Goal: Information Seeking & Learning: Compare options

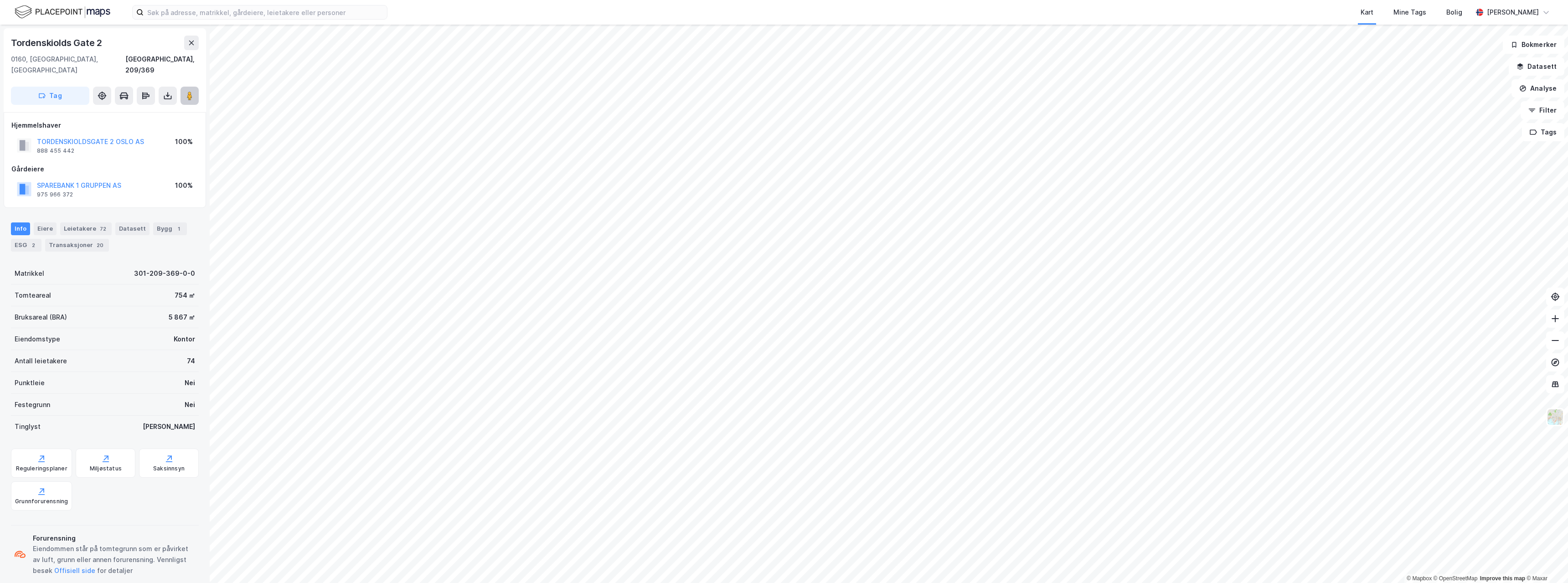
click at [188, 91] on image at bounding box center [189, 96] width 5 height 9
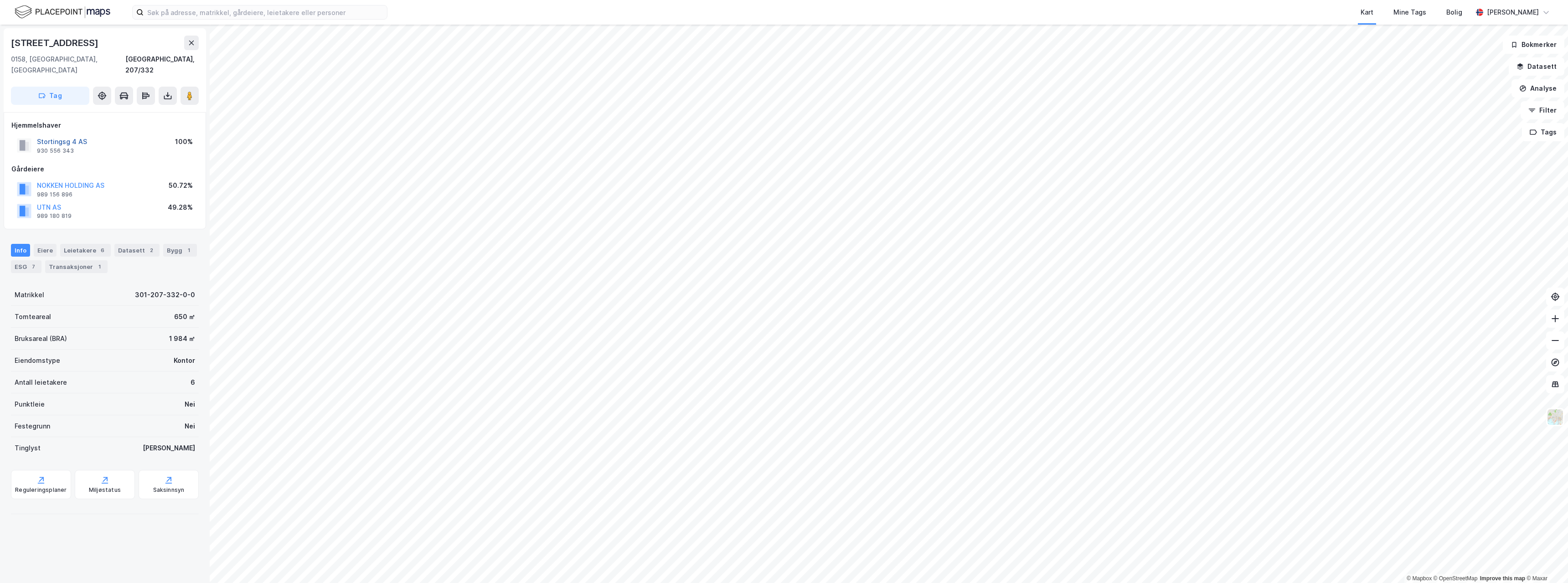
click at [0, 0] on button "Stortingsg 4 AS" at bounding box center [0, 0] width 0 height 0
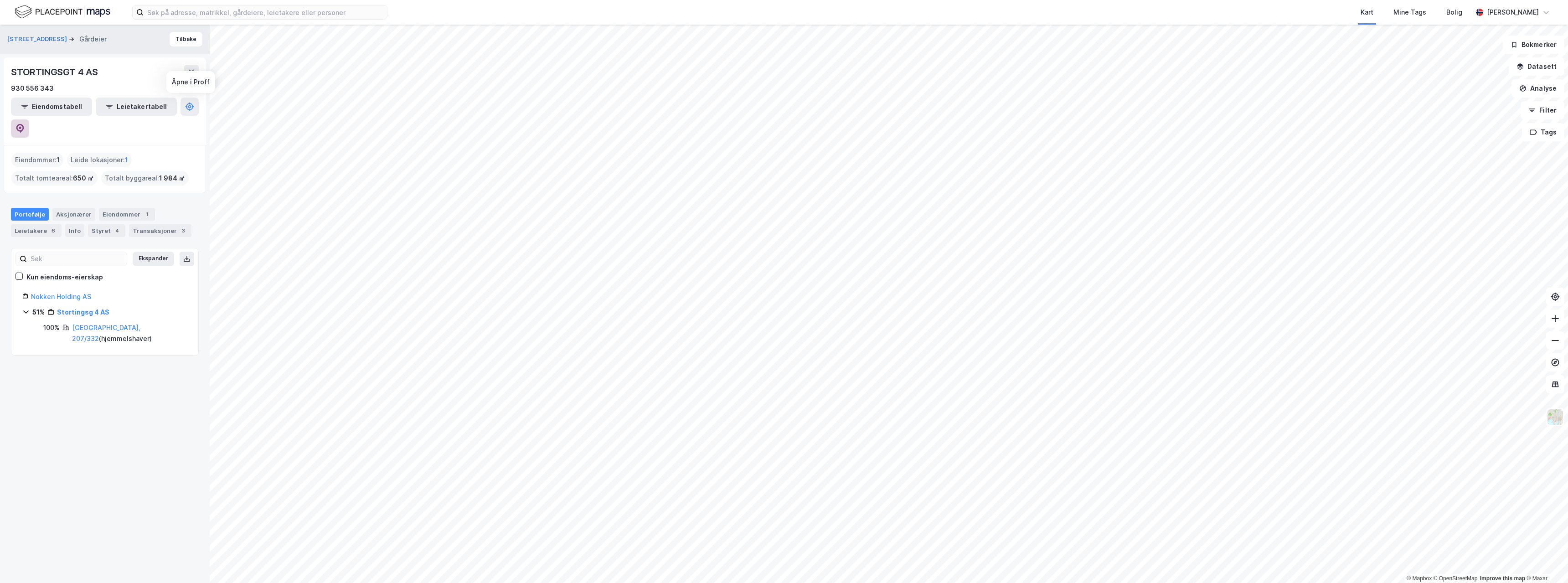
click at [24, 124] on icon at bounding box center [19, 128] width 9 height 9
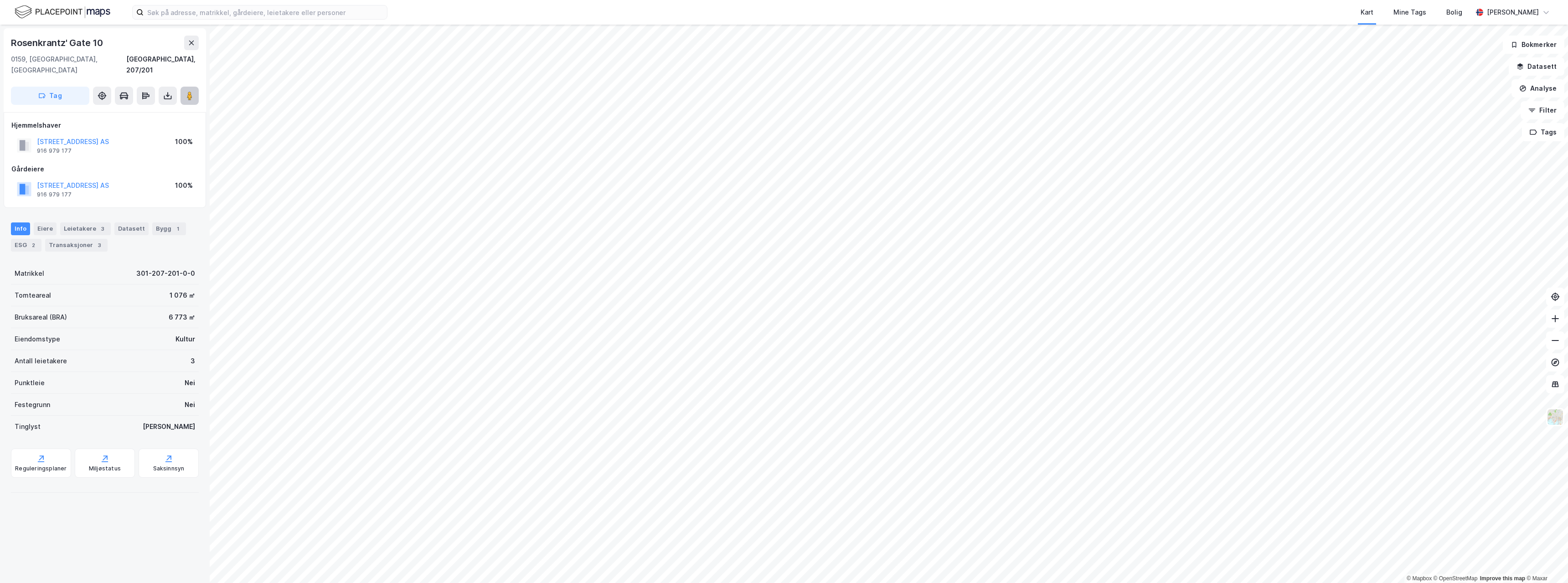
click at [196, 89] on button at bounding box center [190, 96] width 18 height 18
click at [0, 0] on button "[STREET_ADDRESS] AS" at bounding box center [0, 0] width 0 height 0
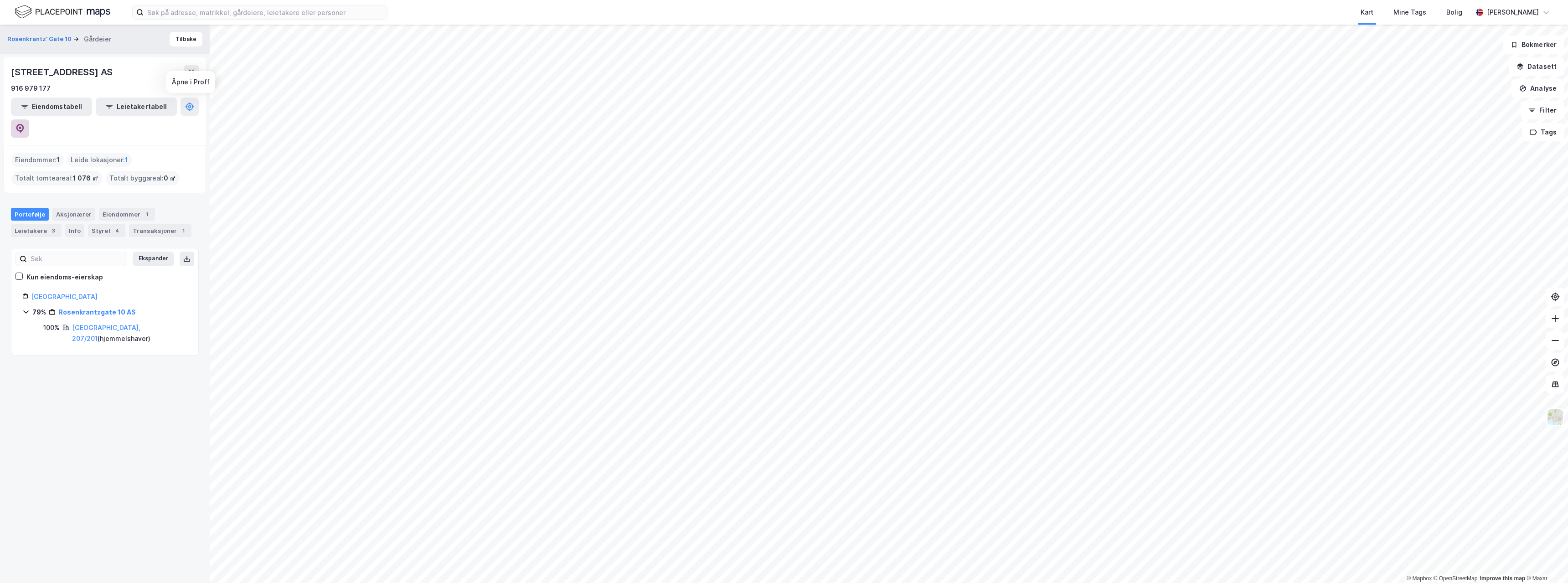
click at [24, 124] on icon at bounding box center [20, 128] width 8 height 9
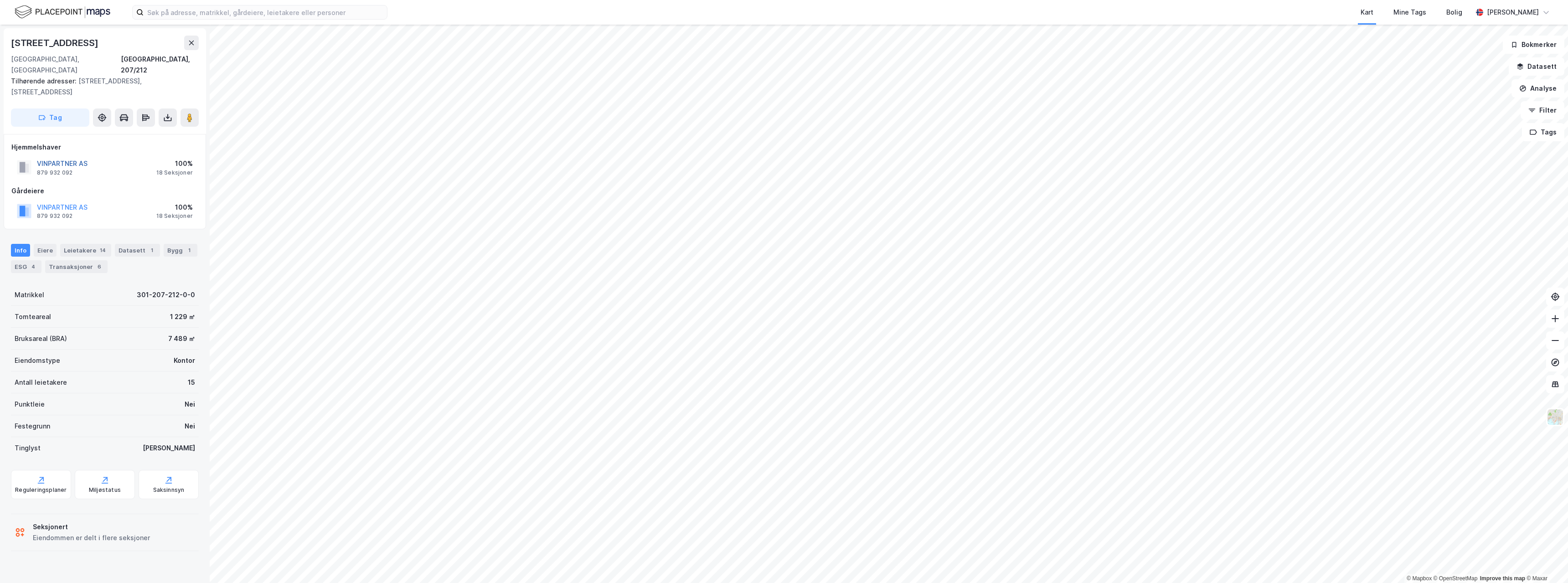
click at [0, 0] on button "VINPARTNER AS" at bounding box center [0, 0] width 0 height 0
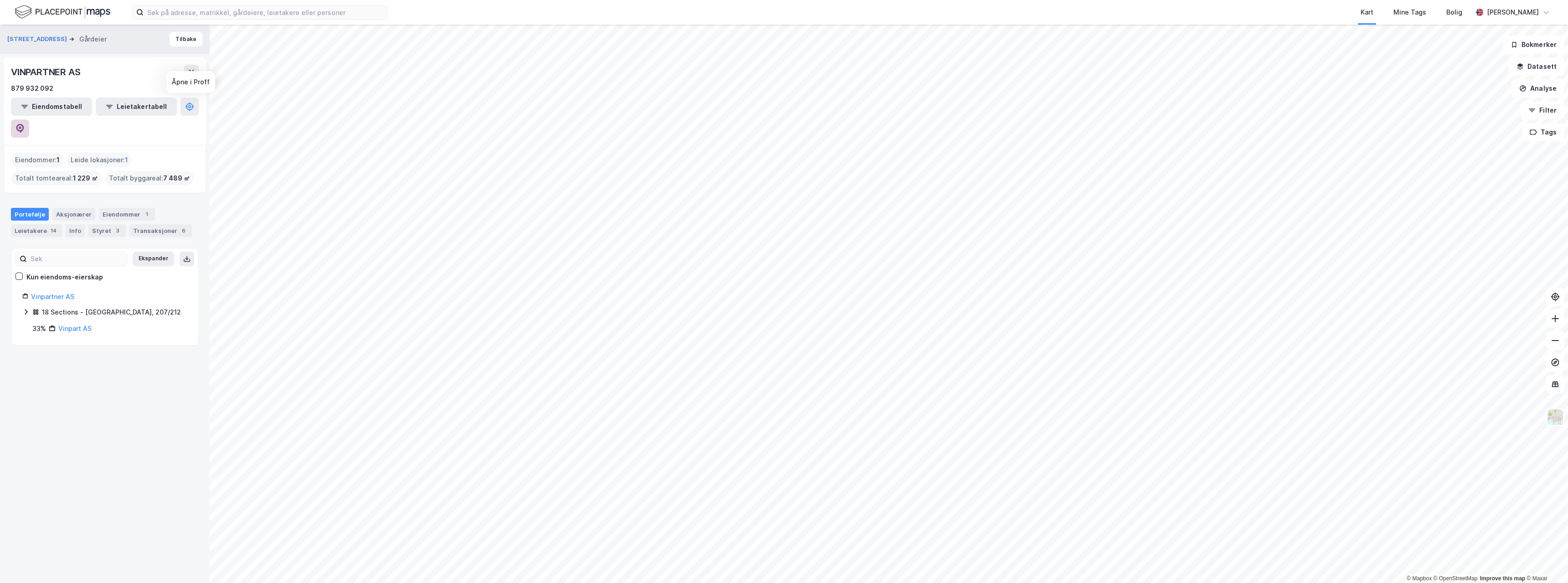
click at [24, 124] on icon at bounding box center [19, 128] width 9 height 9
click at [21, 126] on icon at bounding box center [20, 127] width 2 height 2
click at [72, 324] on link "Vinpart AS" at bounding box center [75, 328] width 33 height 8
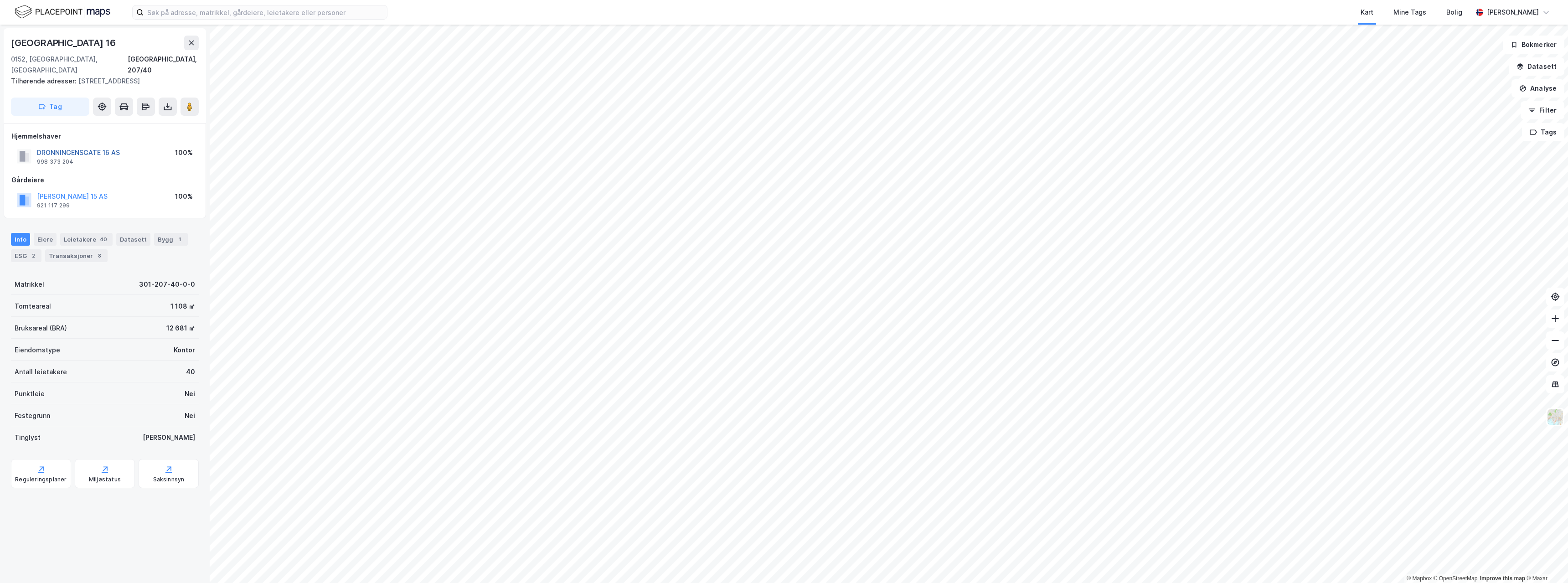
click at [0, 0] on button "DRONNINGENSGATE 16 AS" at bounding box center [0, 0] width 0 height 0
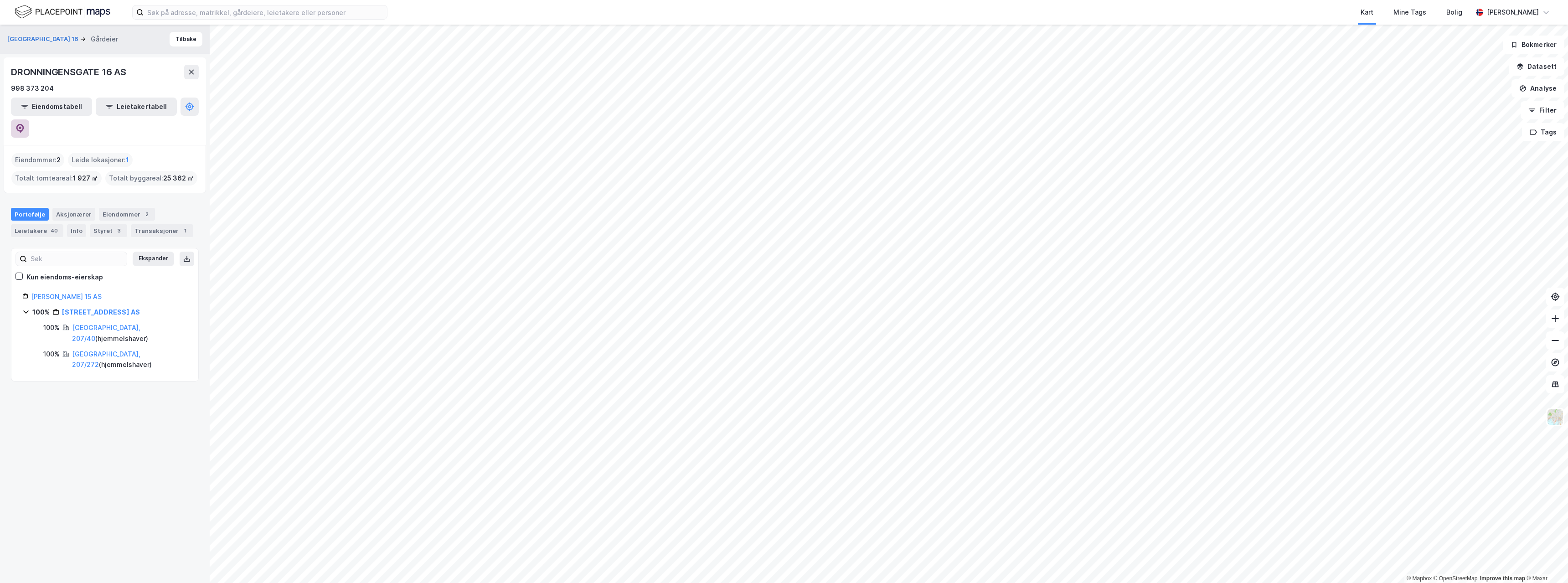
click at [24, 124] on icon at bounding box center [20, 128] width 8 height 9
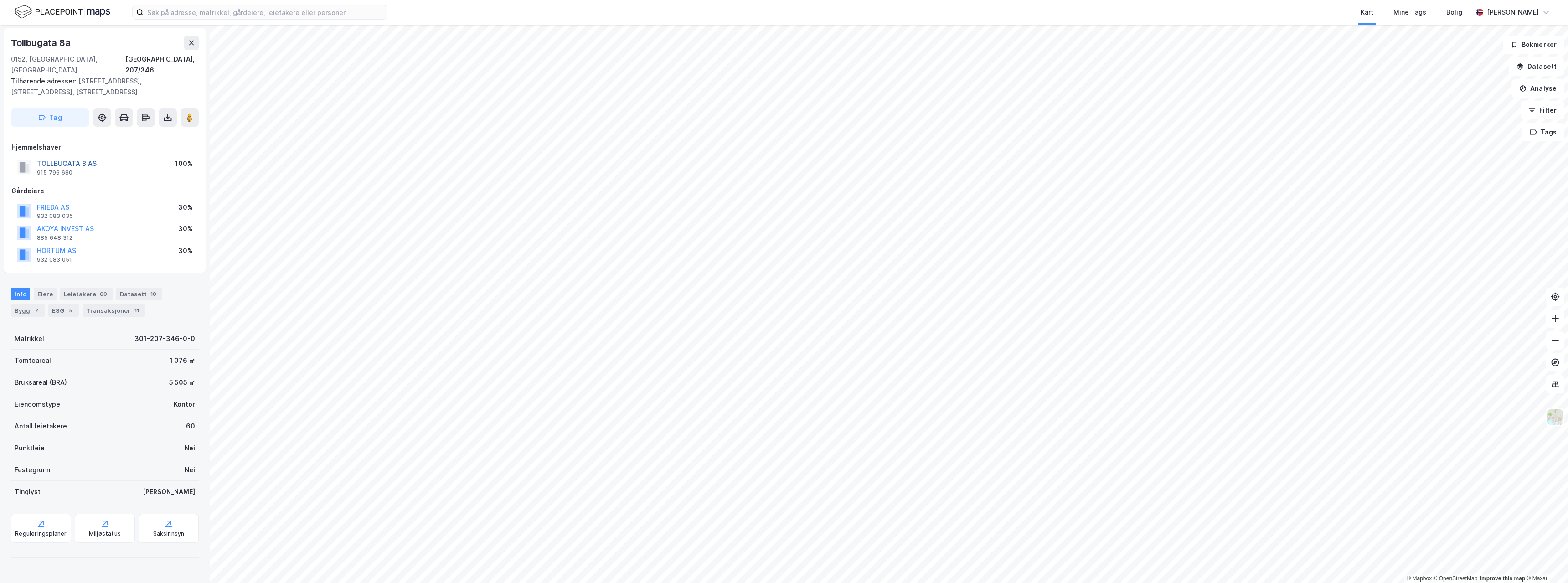
click at [0, 0] on button "TOLLBUGATA 8 AS" at bounding box center [0, 0] width 0 height 0
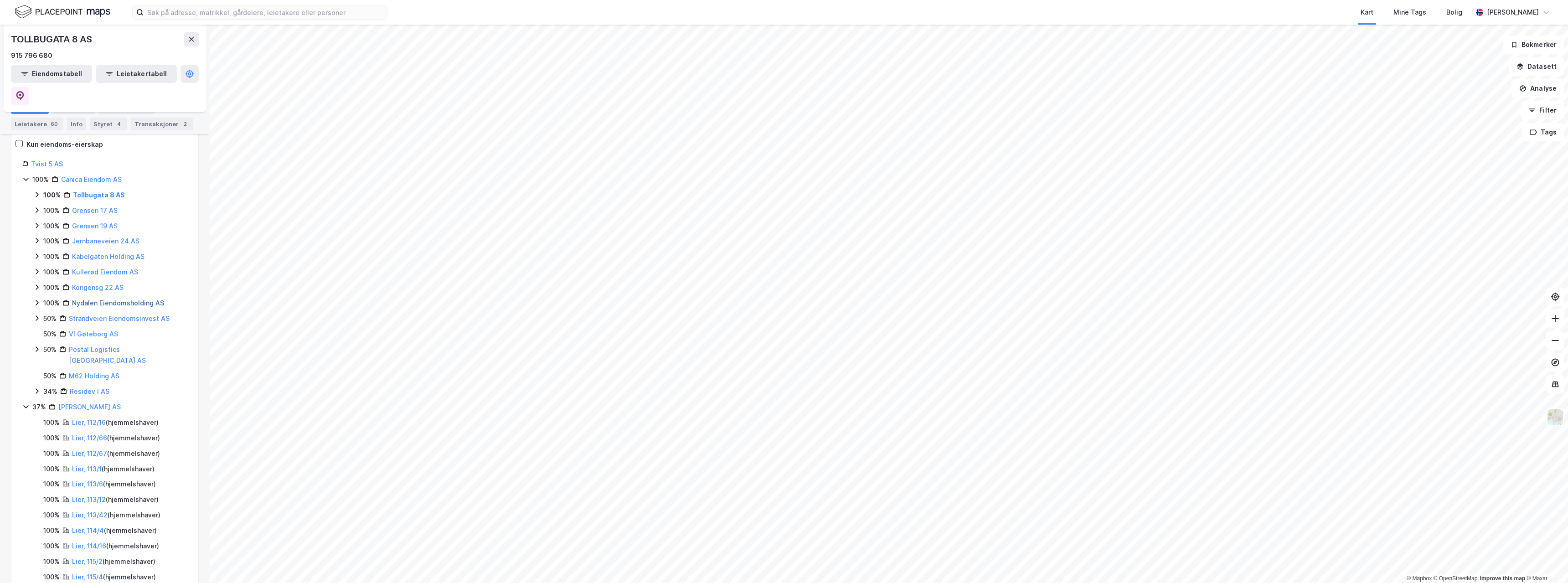
scroll to position [137, 0]
click at [92, 399] on link "[PERSON_NAME] AS" at bounding box center [89, 402] width 63 height 8
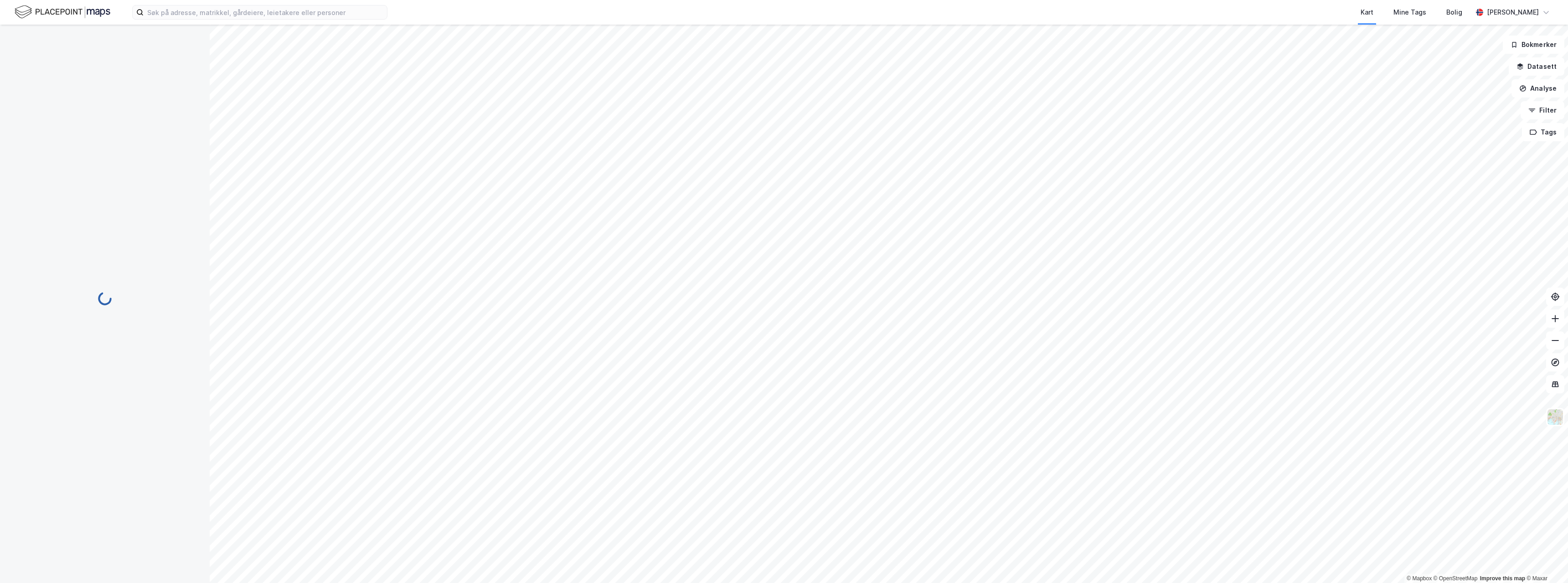
scroll to position [0, 0]
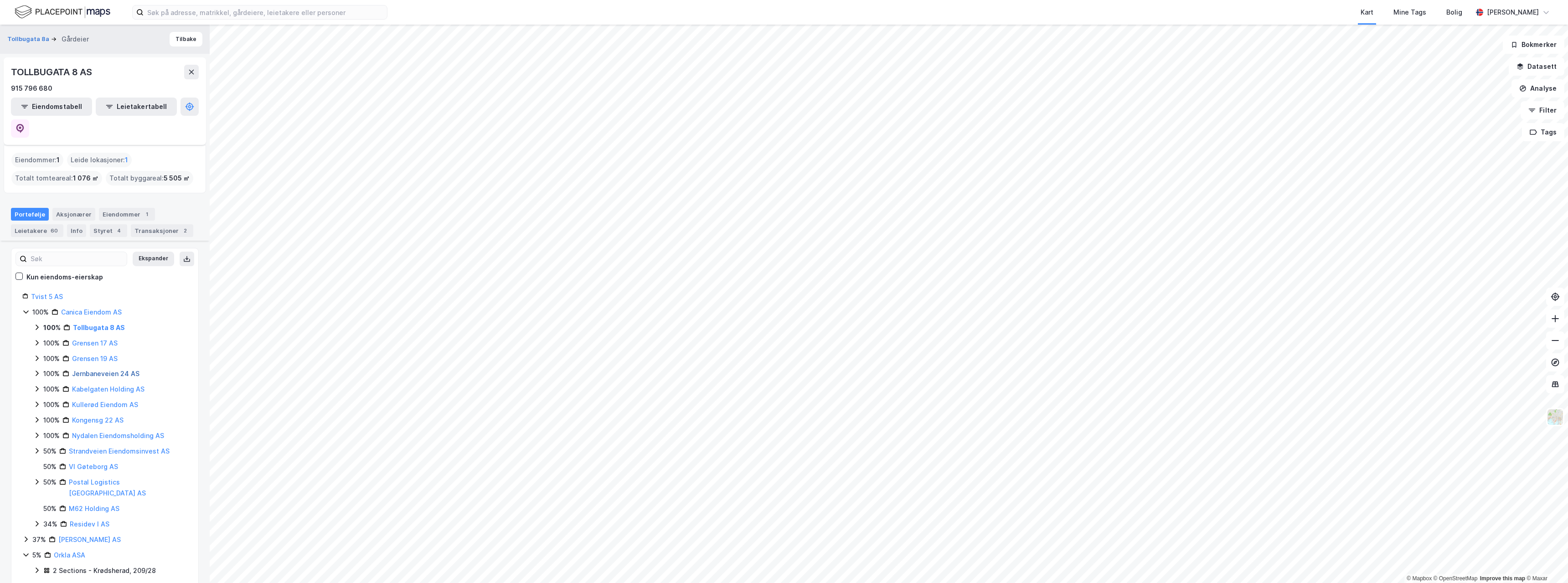
click at [91, 369] on link "Jernbaneveien 24 AS" at bounding box center [105, 373] width 68 height 8
click at [96, 427] on link "Kongensg 22 AS" at bounding box center [97, 431] width 52 height 8
